Goal: Task Accomplishment & Management: Use online tool/utility

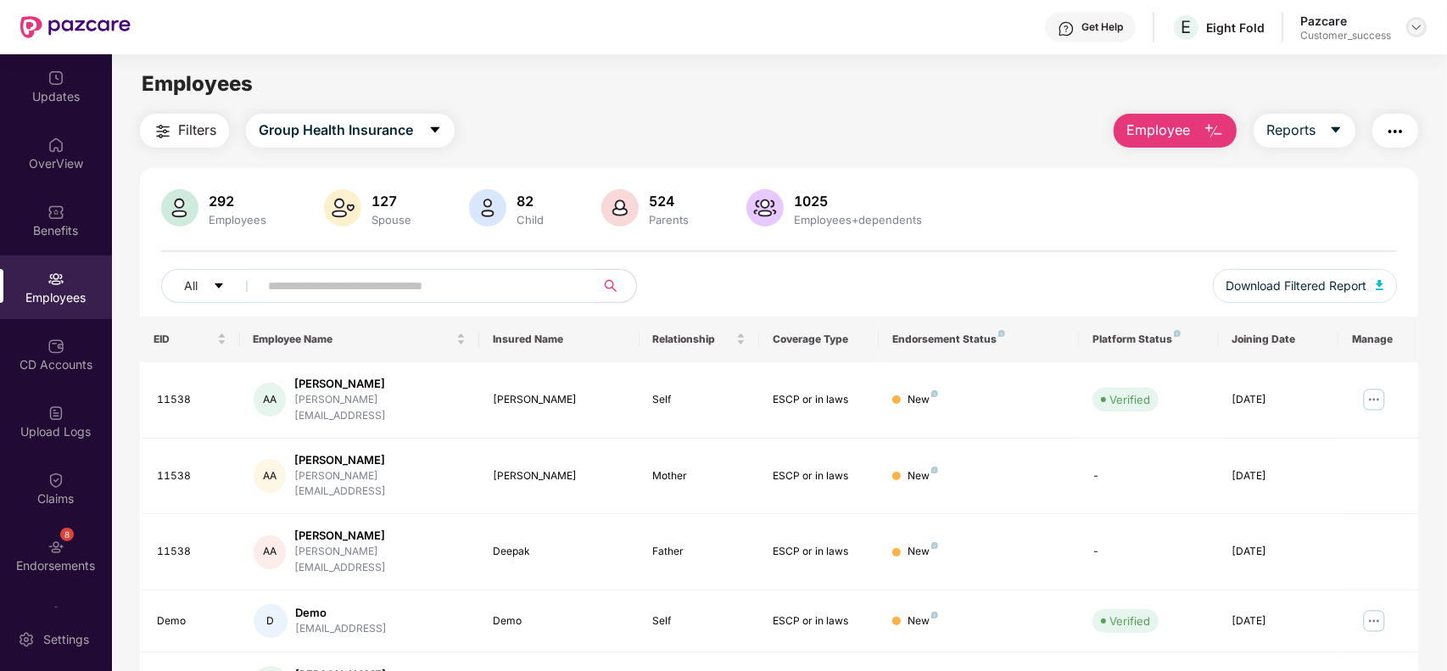
click at [1418, 25] on img at bounding box center [1417, 27] width 14 height 14
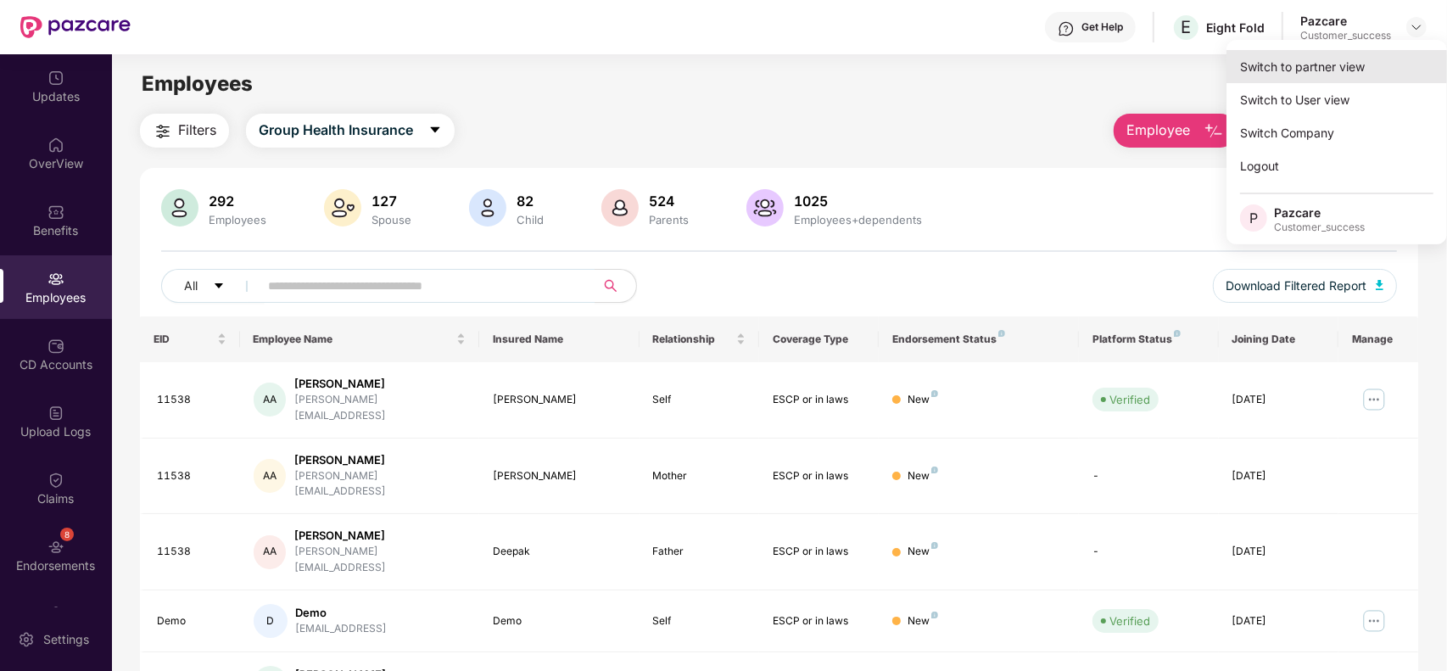
click at [1323, 64] on div "Switch to partner view" at bounding box center [1336, 66] width 221 height 33
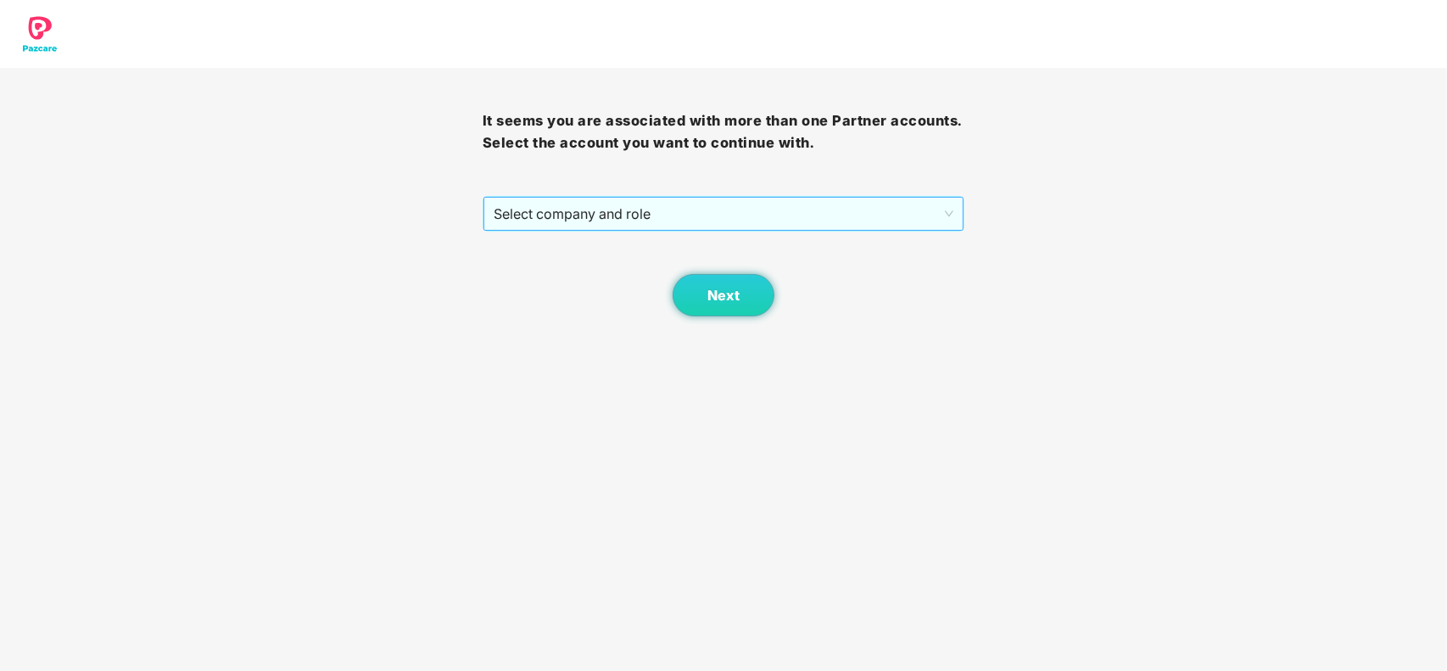
click at [664, 208] on span "Select company and role" at bounding box center [724, 214] width 461 height 32
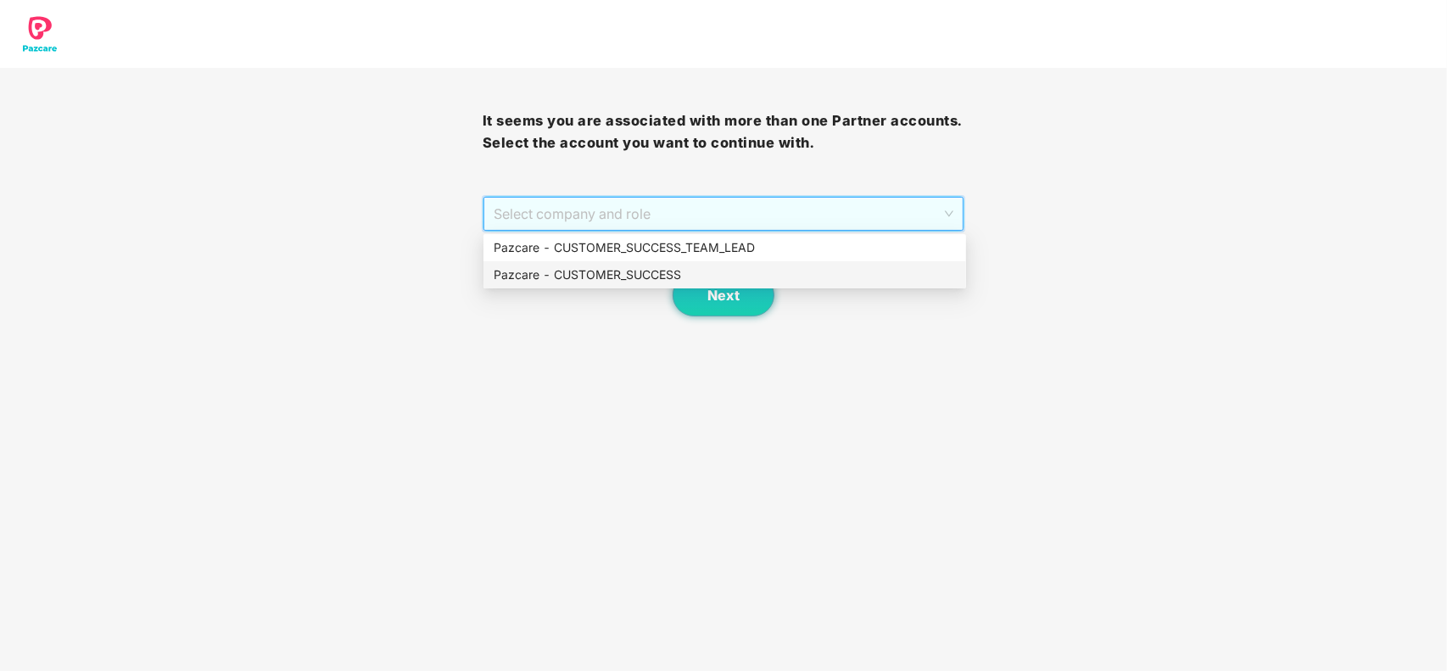
click at [566, 276] on div "Pazcare - CUSTOMER_SUCCESS" at bounding box center [725, 274] width 462 height 19
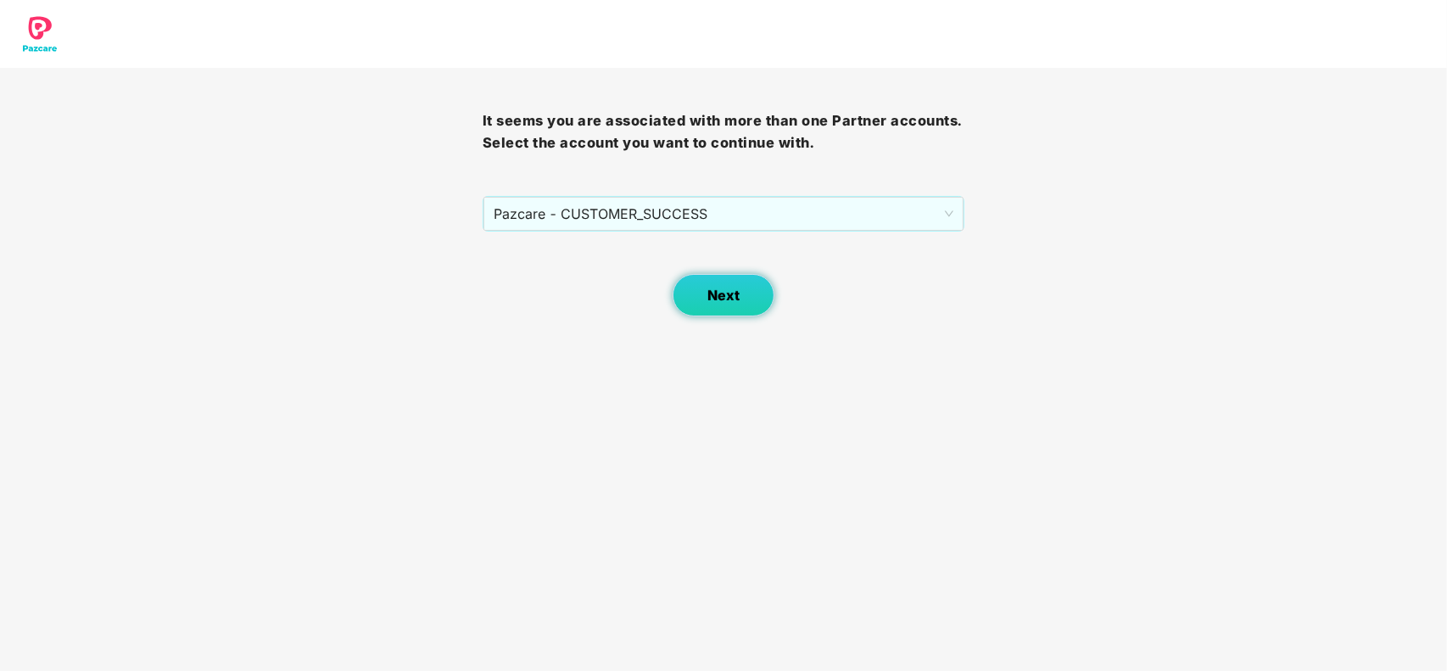
click at [702, 301] on button "Next" at bounding box center [724, 295] width 102 height 42
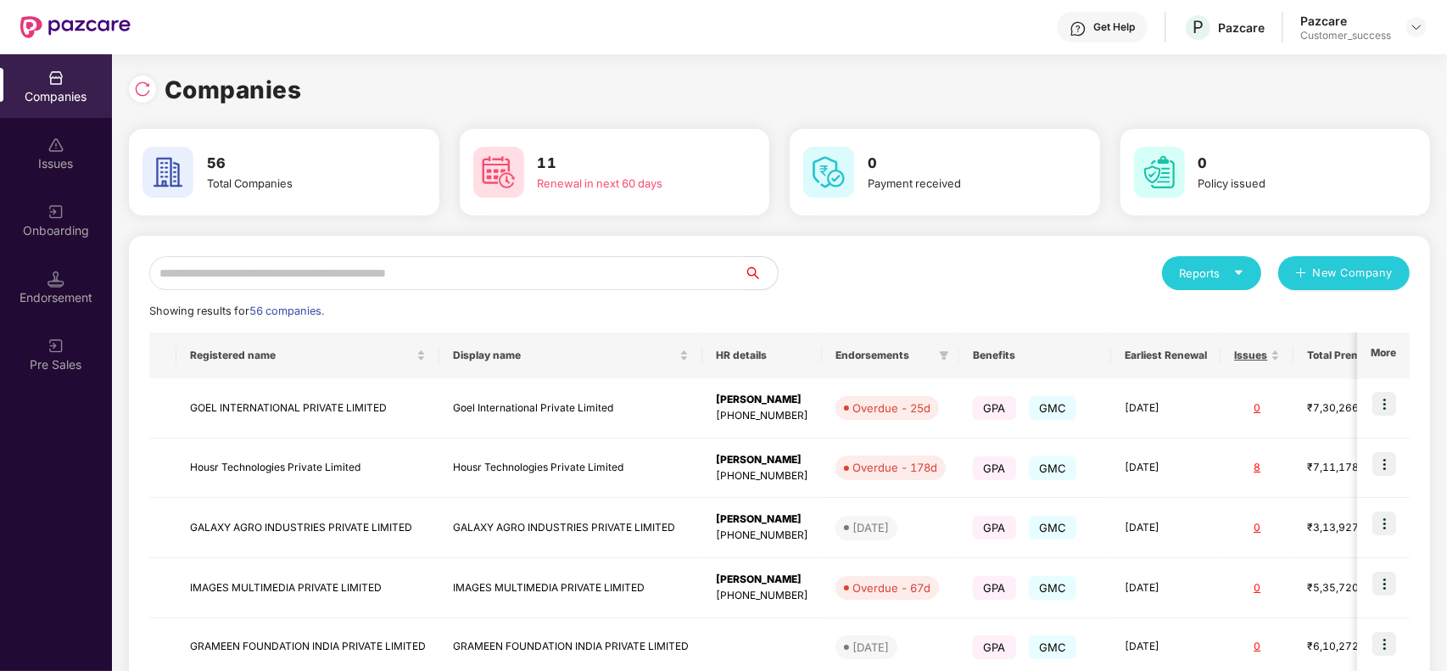
click at [430, 277] on input "text" at bounding box center [446, 273] width 595 height 34
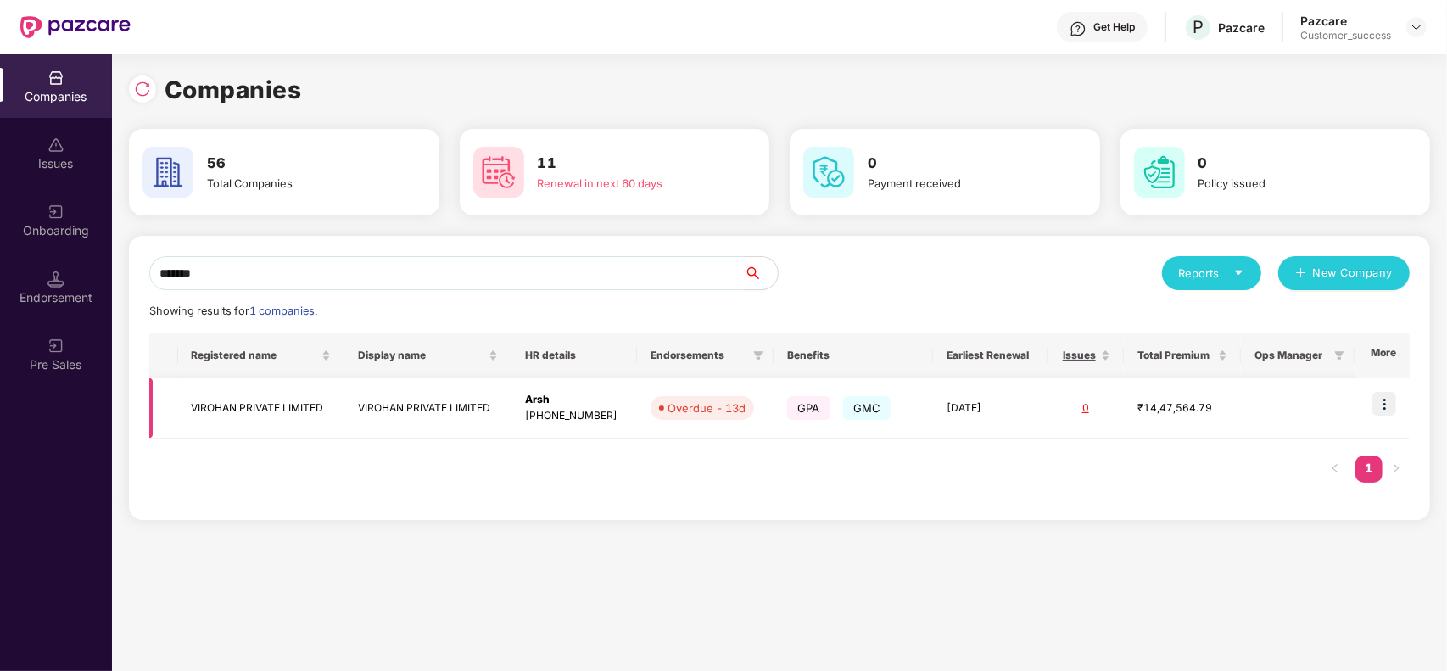
type input "*******"
click at [405, 410] on td "VIROHAN PRIVATE LIMITED" at bounding box center [427, 408] width 167 height 60
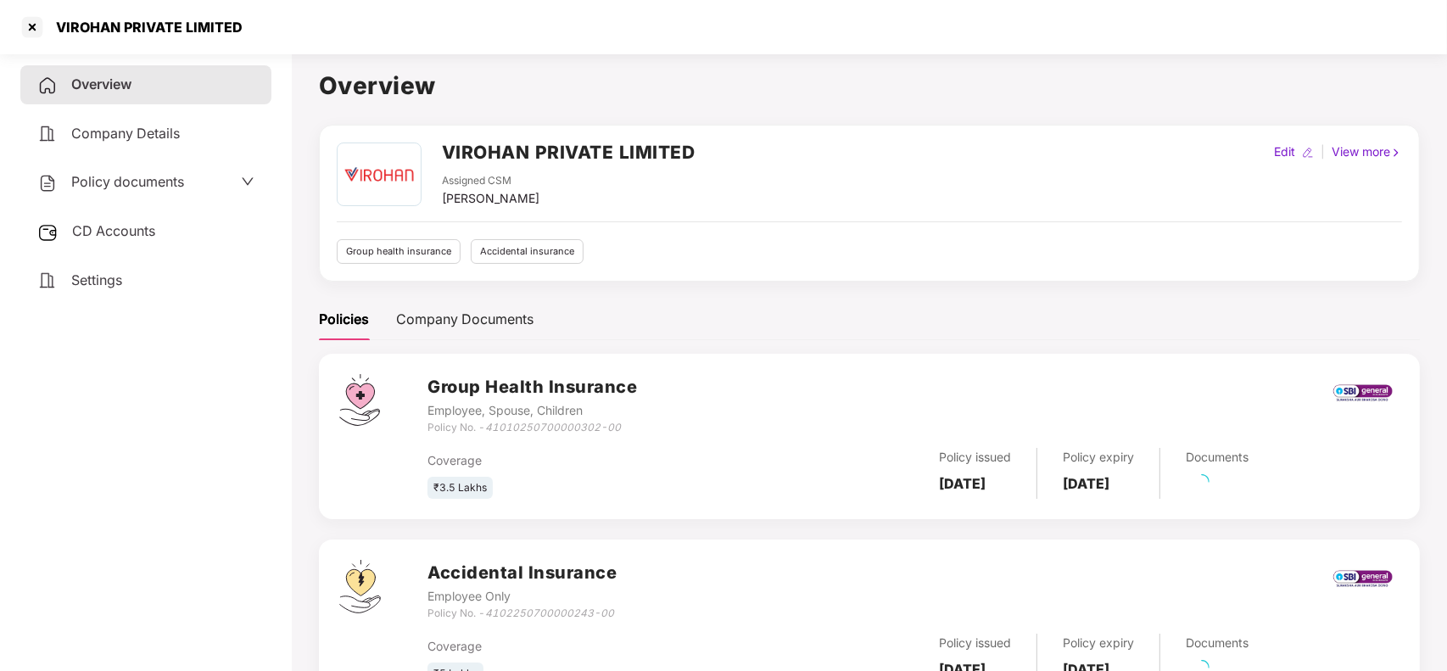
scroll to position [75, 0]
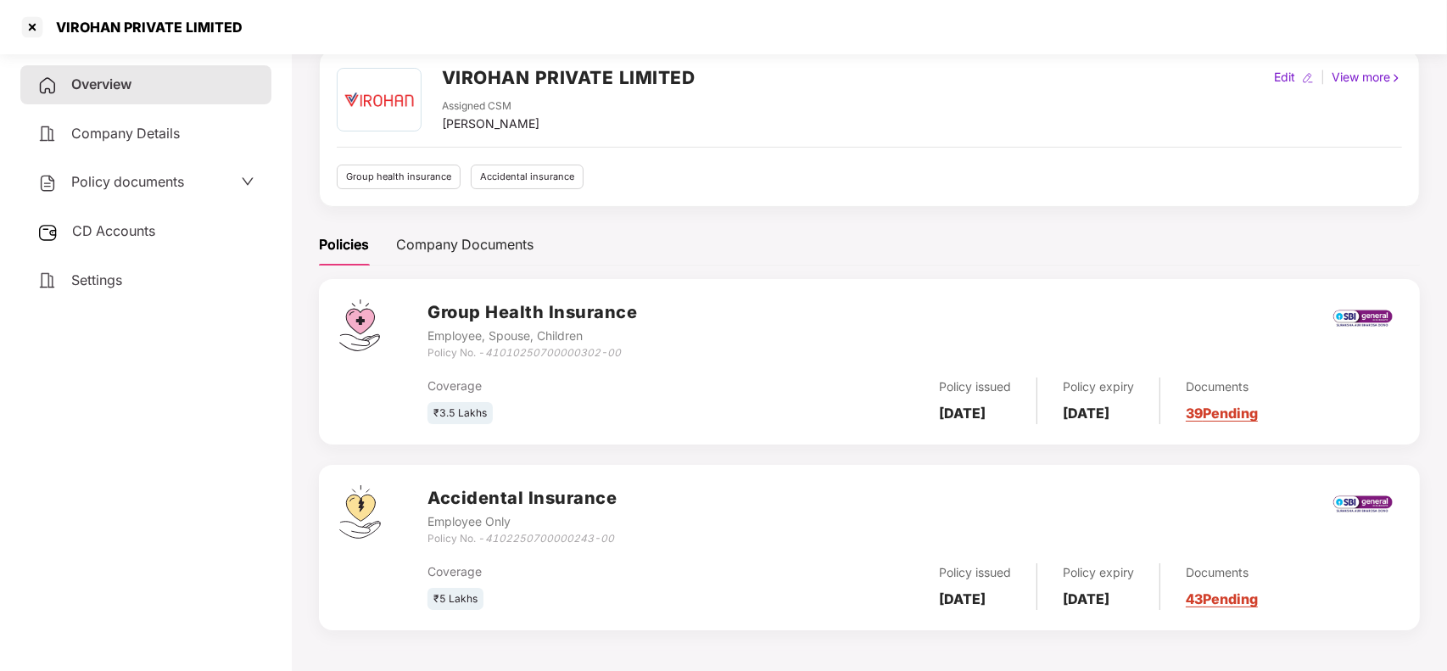
click at [1258, 596] on link "43 Pending" at bounding box center [1222, 598] width 72 height 17
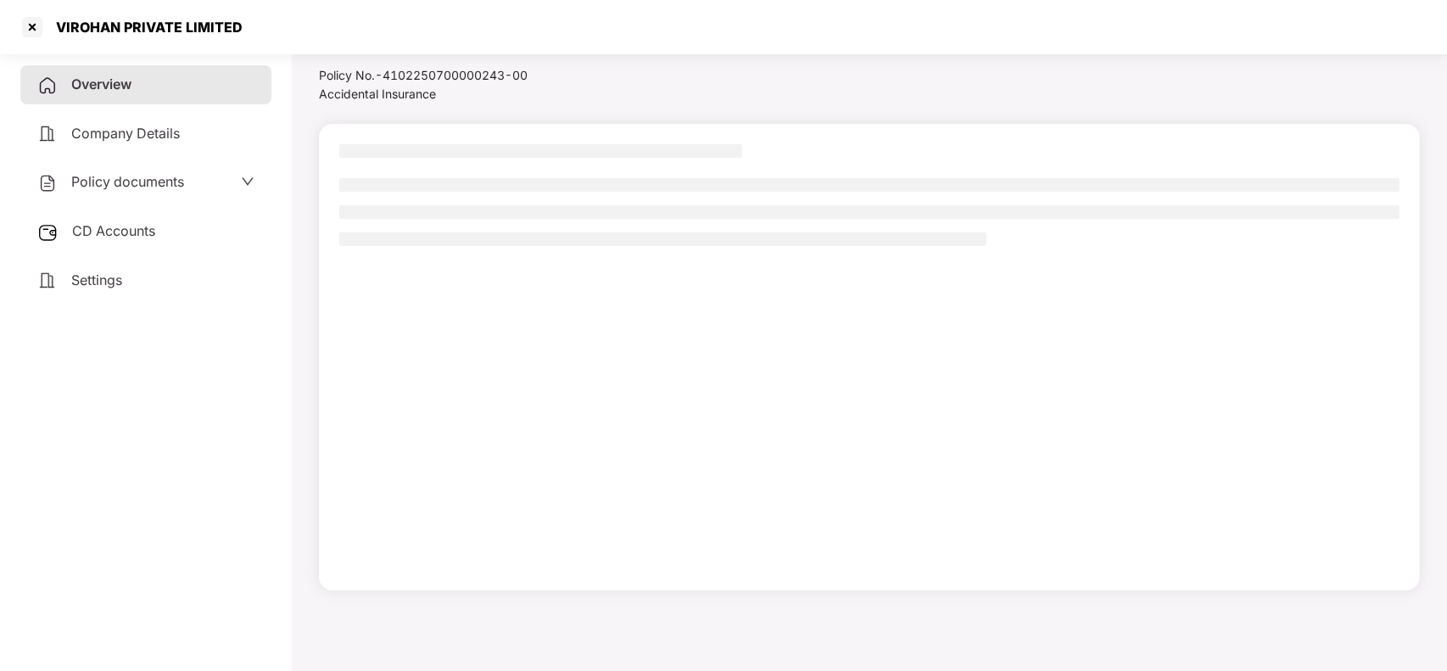
scroll to position [47, 0]
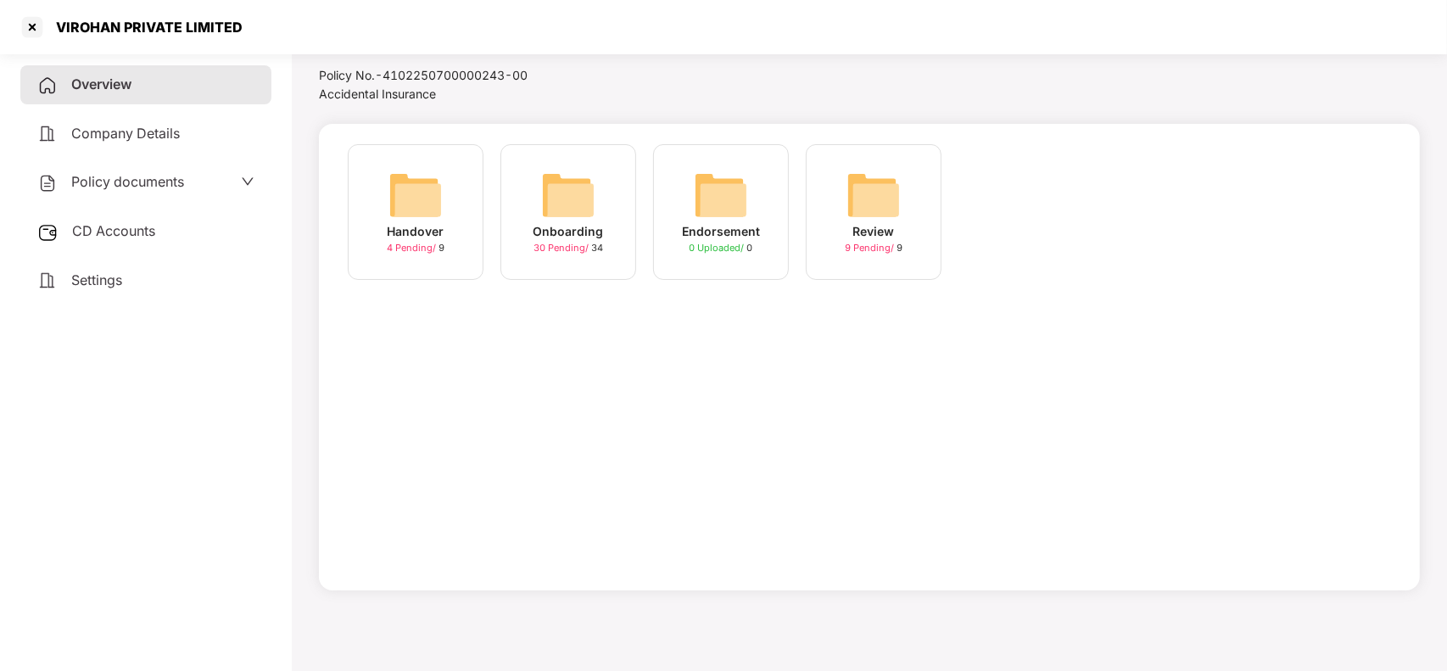
click at [592, 232] on div "Onboarding" at bounding box center [568, 231] width 70 height 19
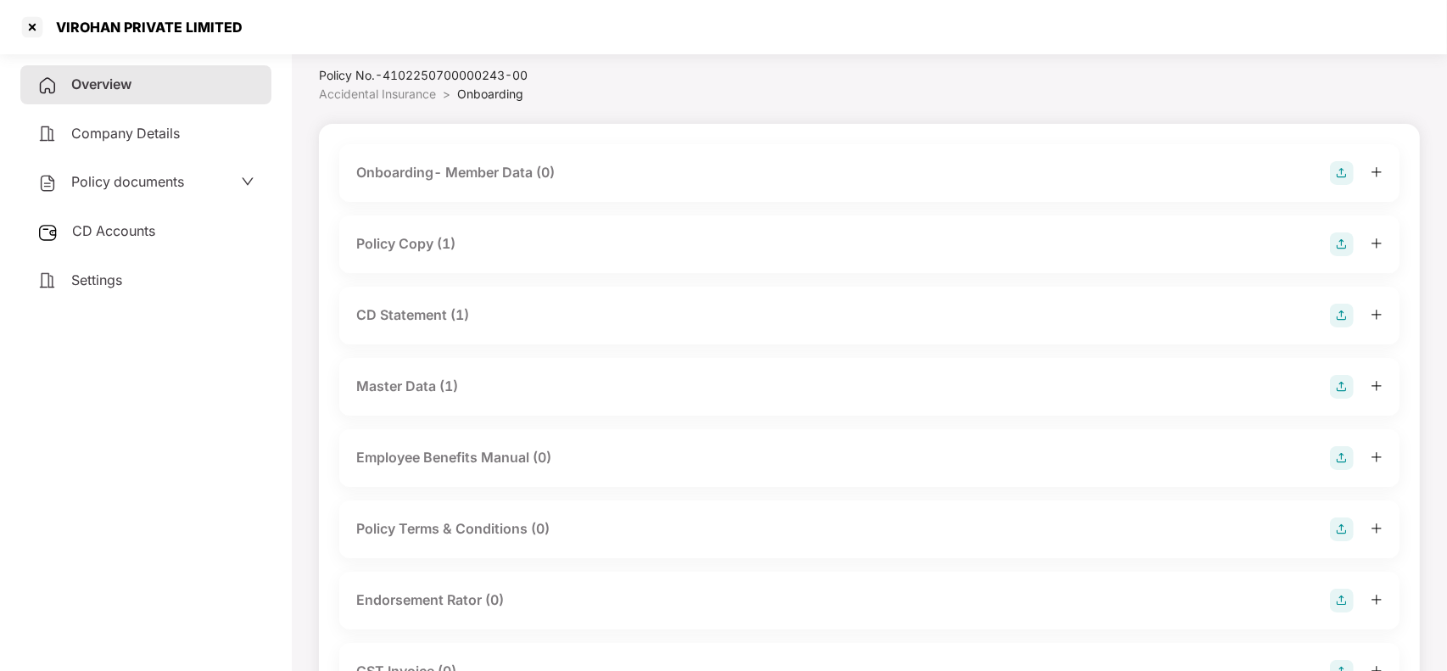
scroll to position [75, 0]
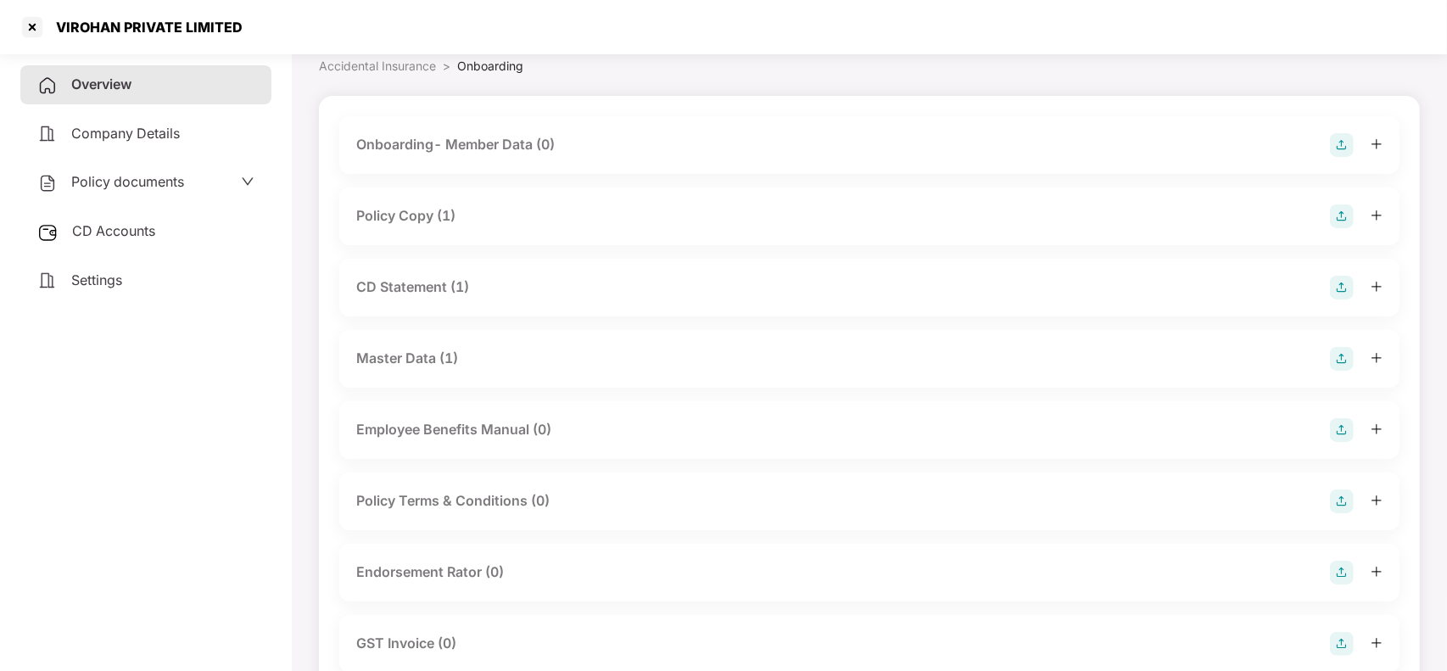
click at [461, 208] on div "Policy Copy (1)" at bounding box center [869, 216] width 1026 height 24
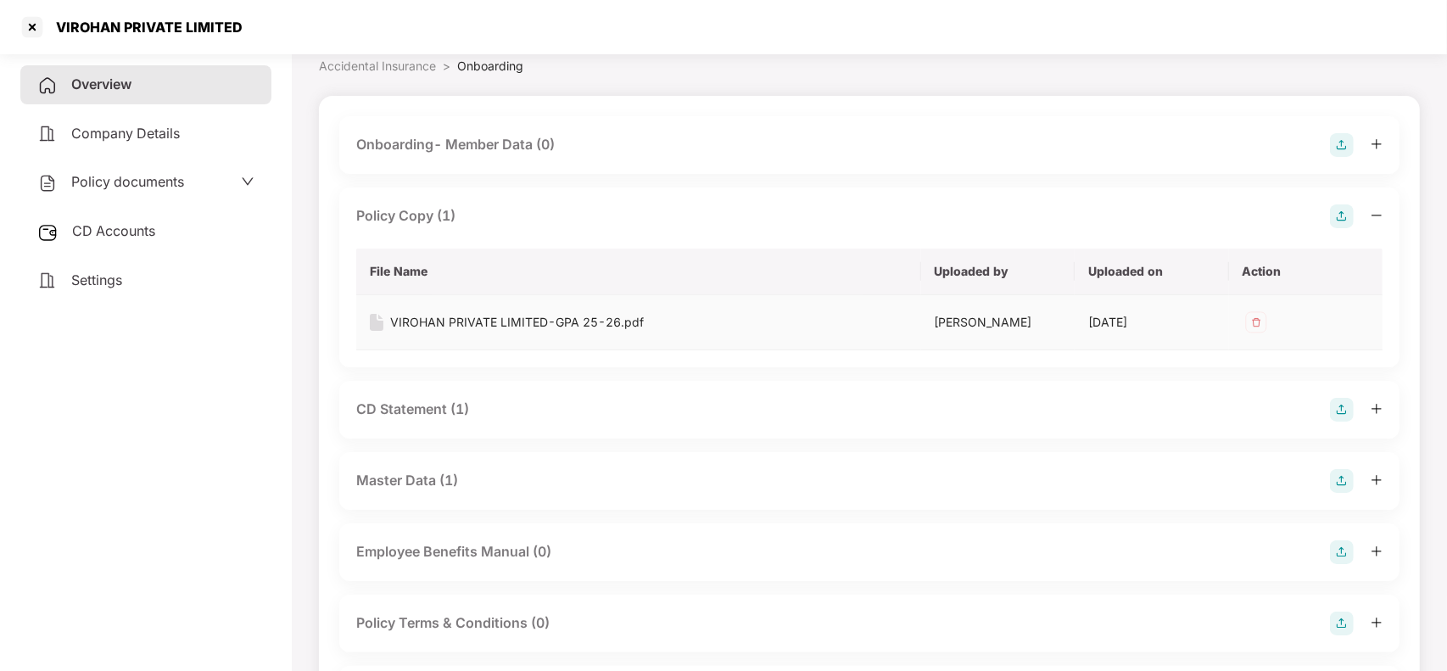
click at [422, 313] on div "VIROHAN PRIVATE LIMITED-GPA 25-26.pdf" at bounding box center [517, 322] width 254 height 19
click at [428, 319] on div "VIROHAN PRIVATE LIMITED-GPA 25-26.pdf" at bounding box center [517, 322] width 254 height 19
click at [142, 86] on div "Overview" at bounding box center [145, 84] width 251 height 39
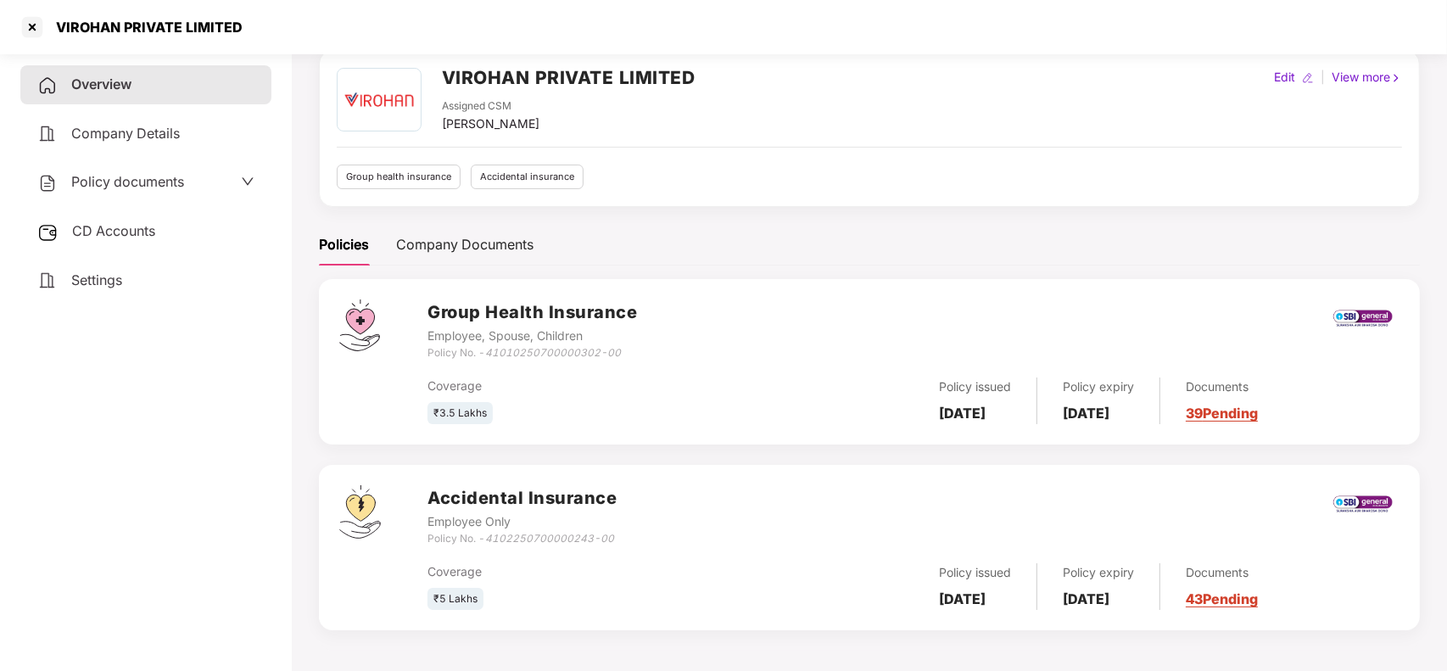
click at [1256, 407] on link "39 Pending" at bounding box center [1222, 413] width 72 height 17
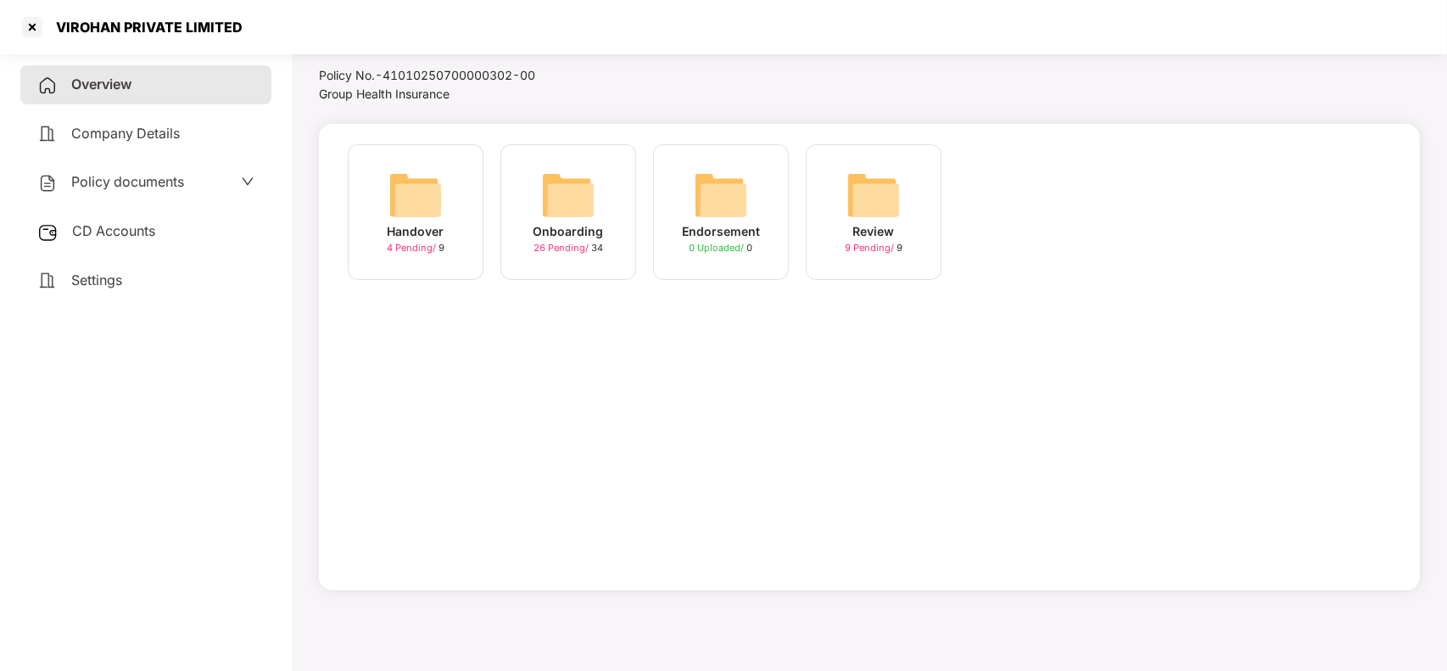
click at [545, 198] on img at bounding box center [568, 195] width 54 height 54
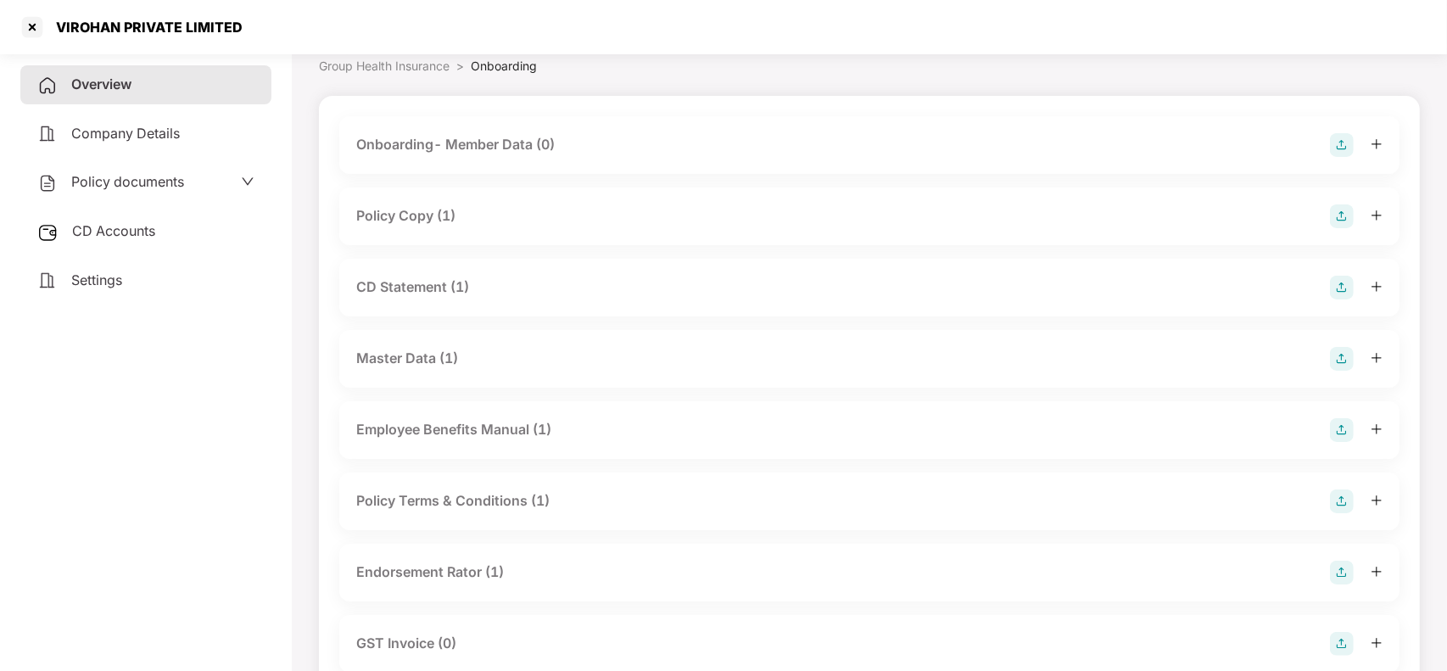
click at [466, 217] on div "Policy Copy (1)" at bounding box center [869, 216] width 1026 height 24
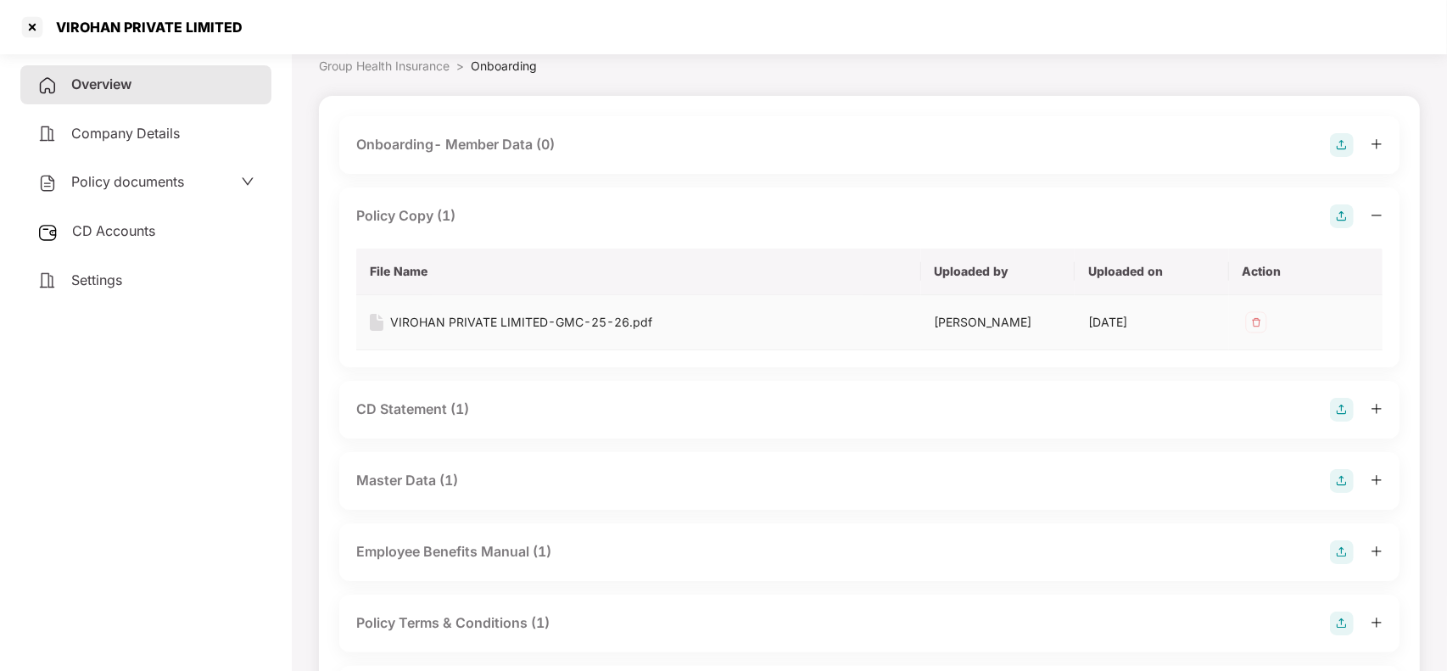
click at [452, 324] on div "VIROHAN PRIVATE LIMITED-GMC-25-26.pdf" at bounding box center [521, 322] width 262 height 19
click at [176, 230] on div "CD Accounts" at bounding box center [145, 231] width 251 height 39
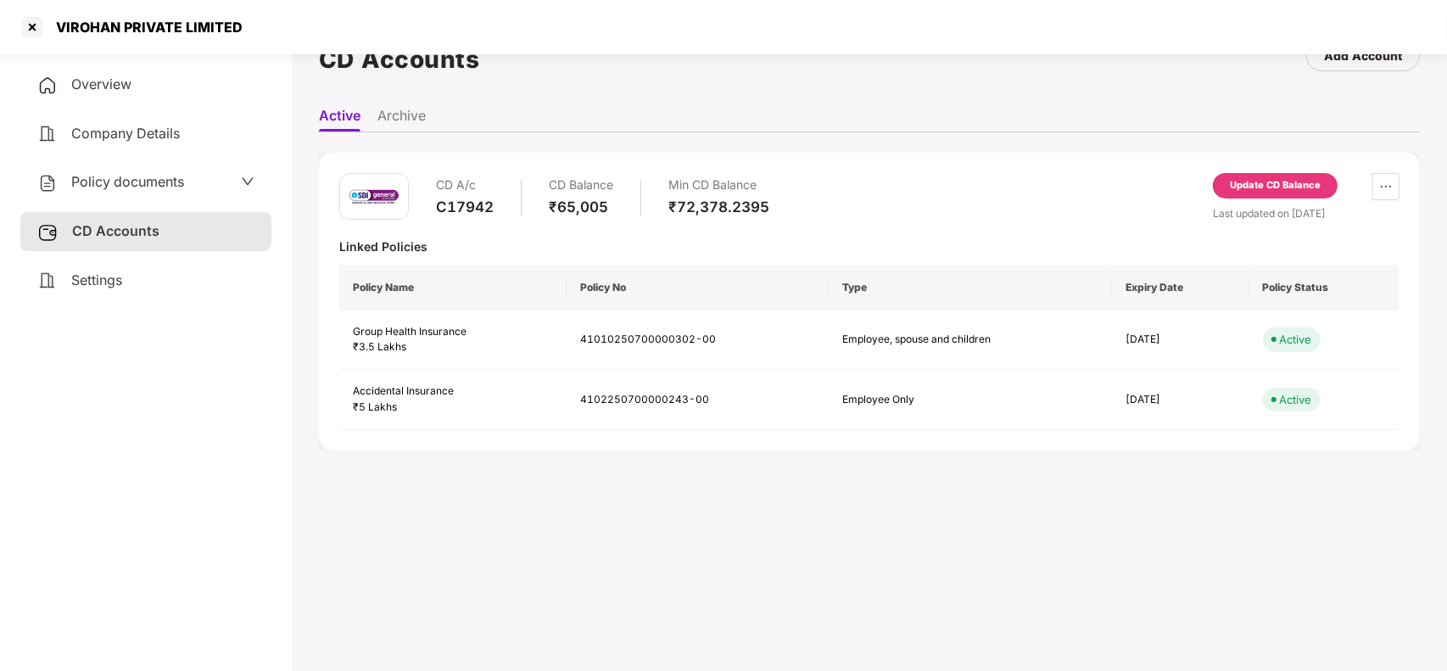
click at [454, 209] on div "C17942" at bounding box center [465, 207] width 58 height 19
copy div "C17942"
